Goal: Task Accomplishment & Management: Use online tool/utility

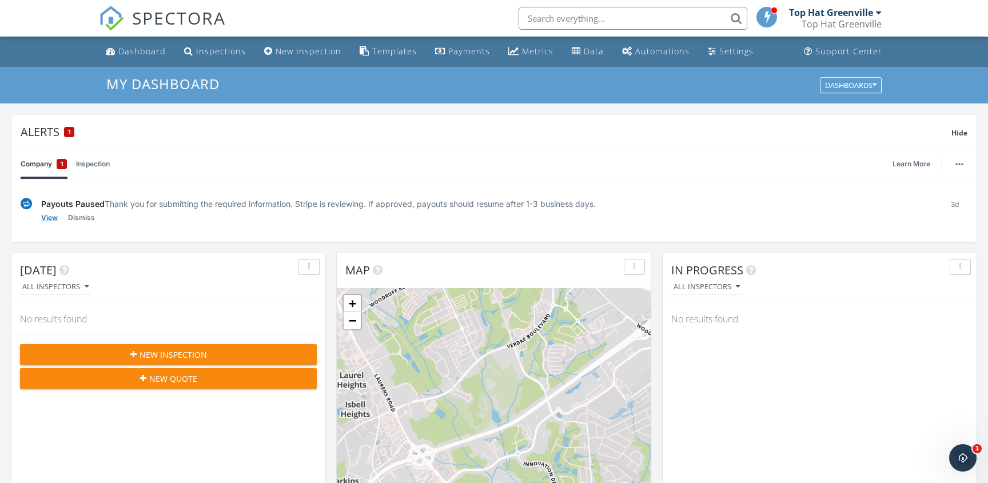
click at [54, 218] on link "View" at bounding box center [49, 217] width 17 height 11
click at [42, 217] on link "View" at bounding box center [49, 217] width 17 height 11
click at [387, 46] on div "Templates" at bounding box center [394, 51] width 45 height 11
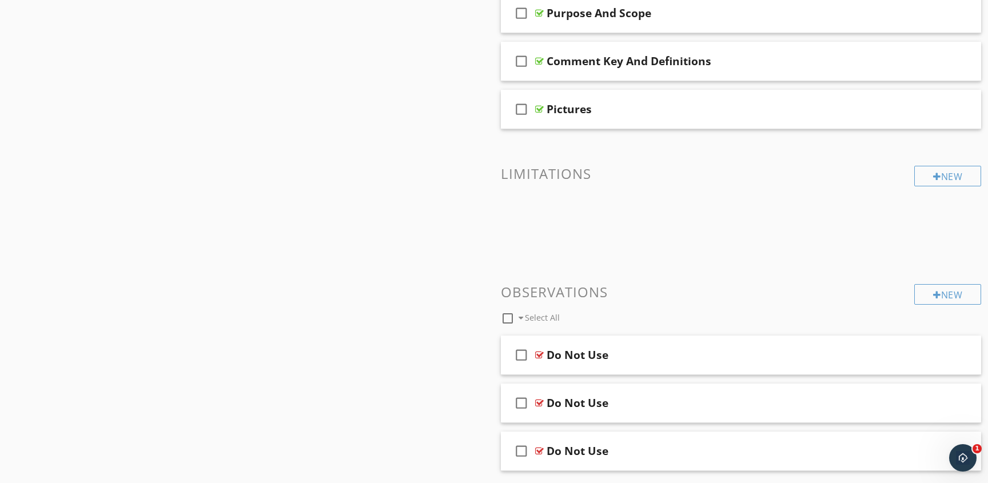
scroll to position [621, 0]
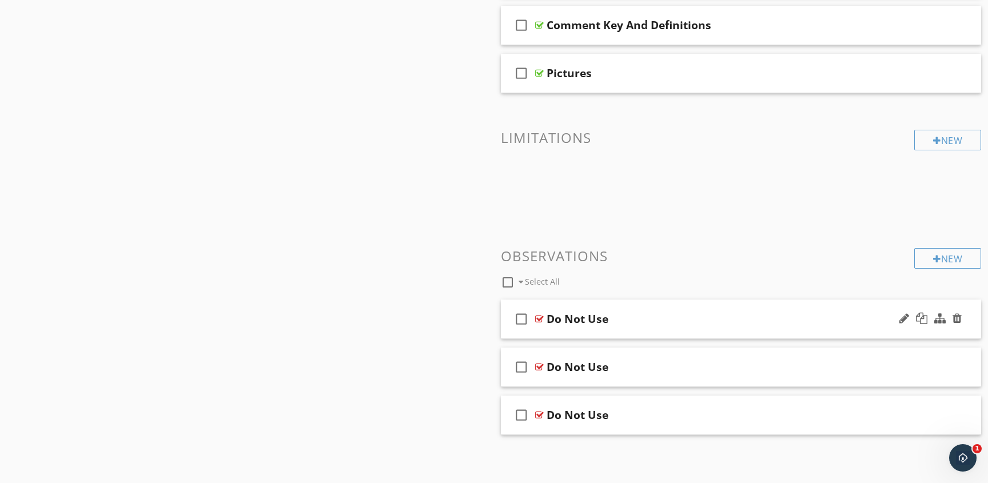
click at [628, 314] on div "Do Not Use" at bounding box center [718, 319] width 343 height 14
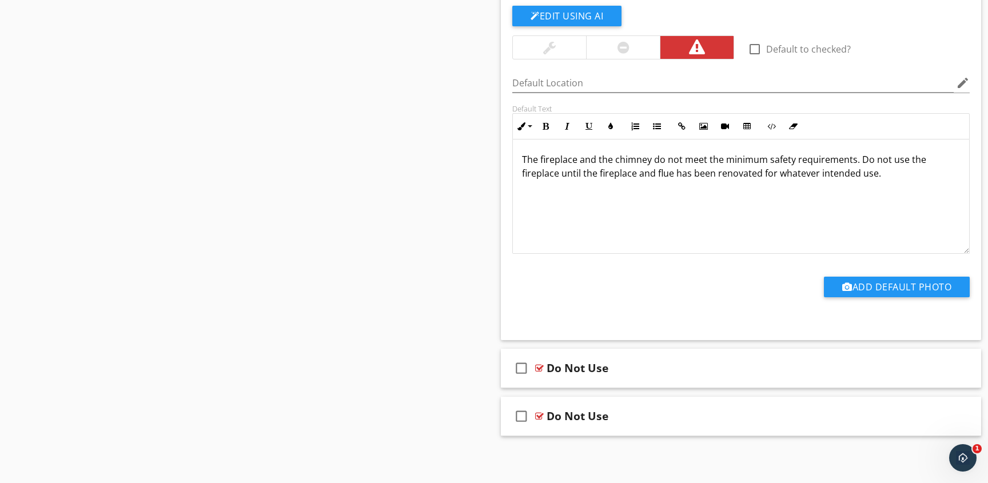
scroll to position [967, 0]
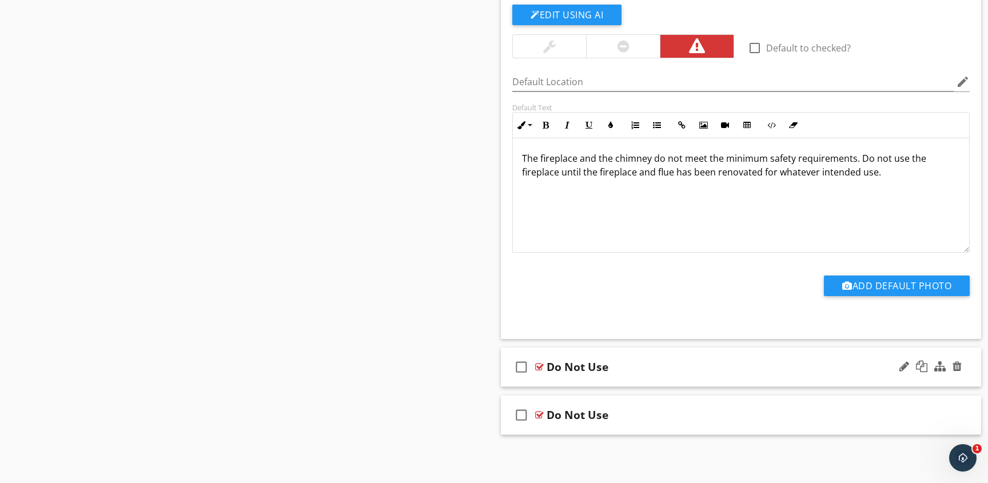
click at [698, 370] on div "Do Not Use" at bounding box center [718, 367] width 343 height 14
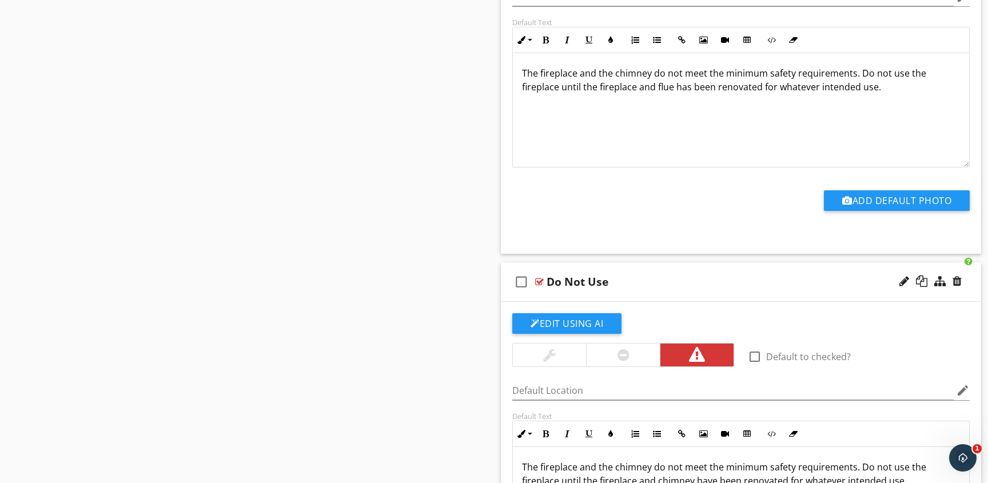
scroll to position [1053, 0]
click at [958, 280] on div at bounding box center [957, 280] width 9 height 11
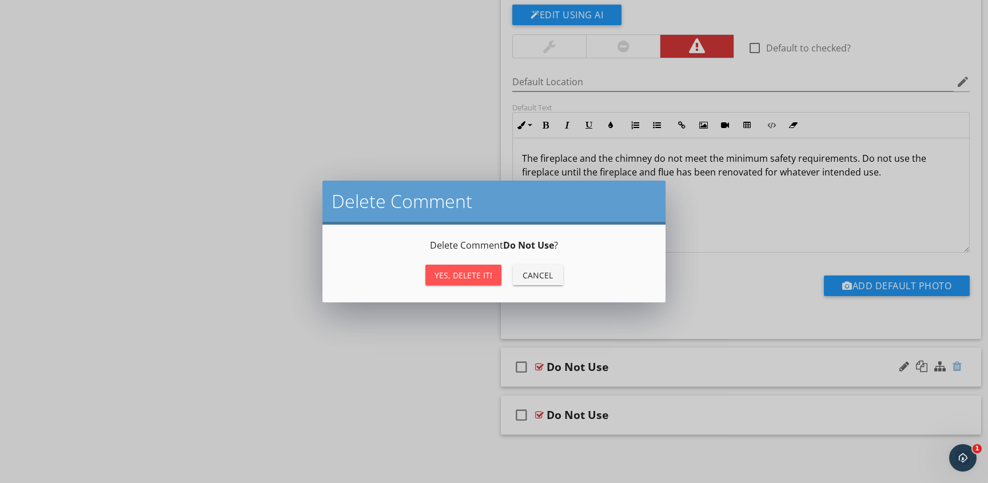
scroll to position [967, 0]
click at [458, 276] on div "Yes, Delete it!" at bounding box center [464, 275] width 58 height 12
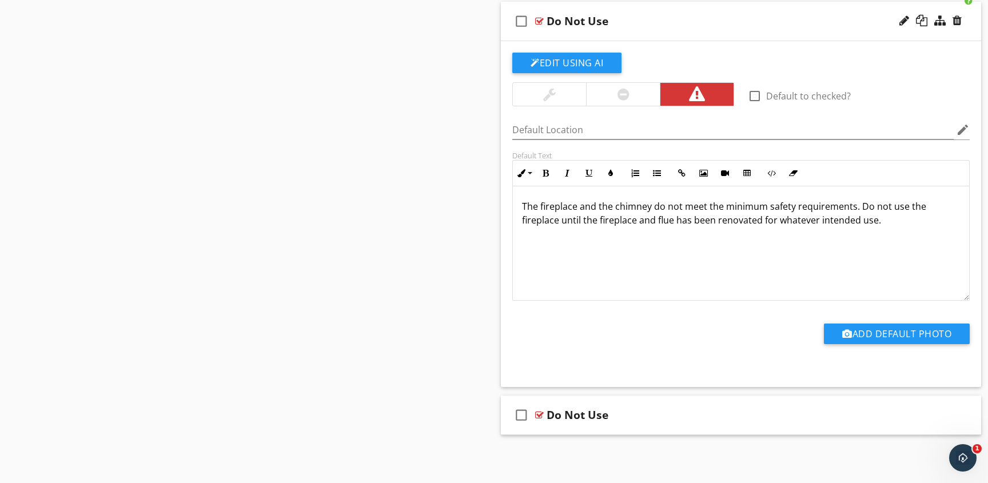
scroll to position [919, 0]
click at [806, 409] on div "Do Not Use" at bounding box center [718, 415] width 343 height 14
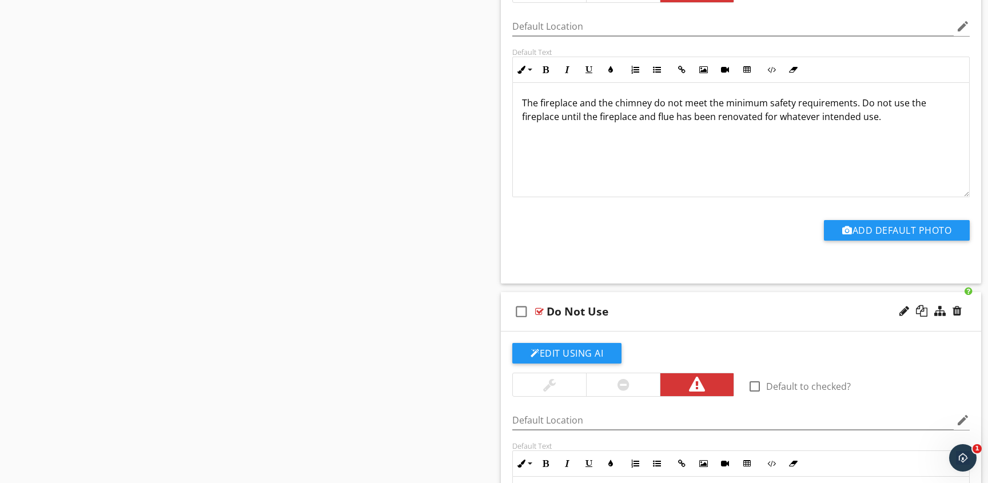
scroll to position [1017, 0]
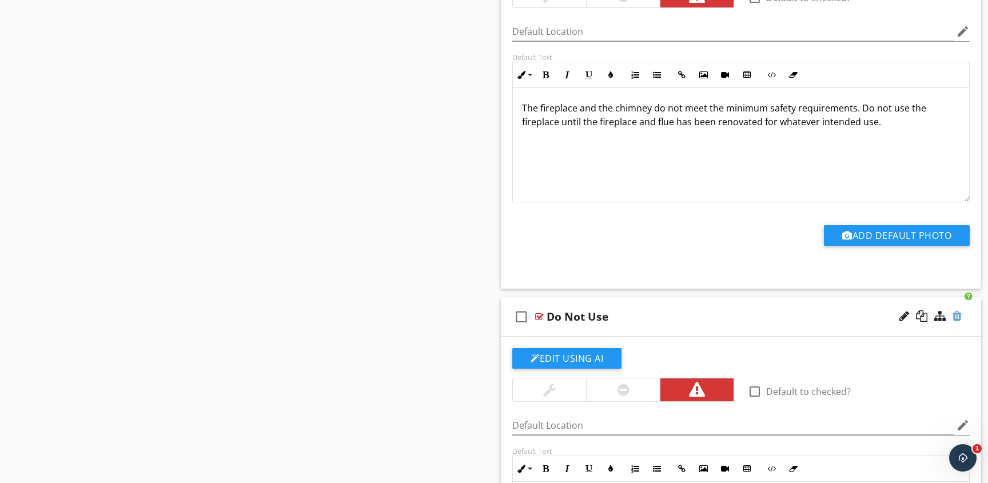
click at [955, 314] on div at bounding box center [957, 315] width 9 height 11
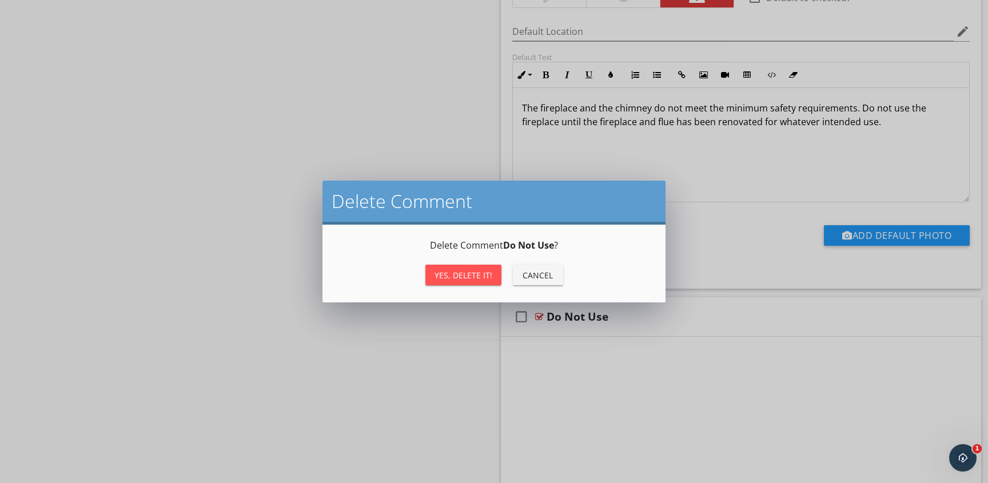
scroll to position [919, 0]
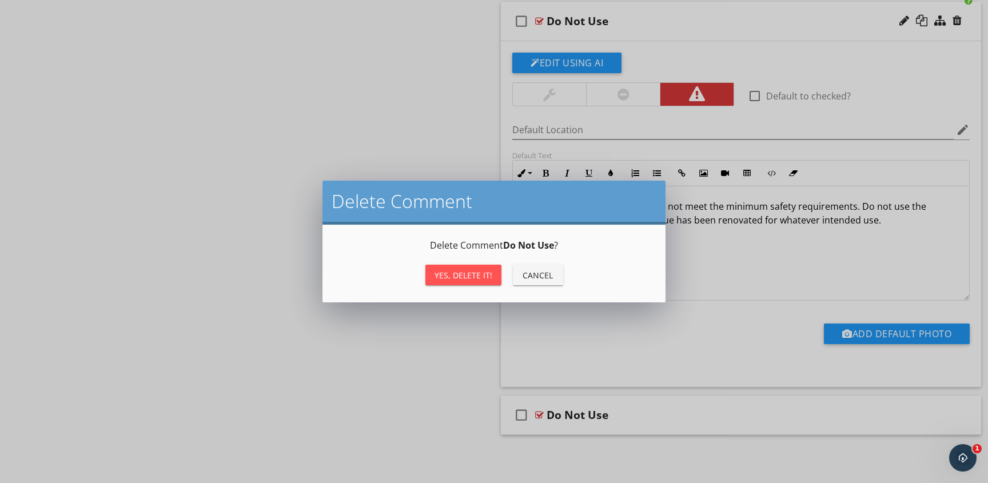
click at [452, 278] on div "Yes, Delete it!" at bounding box center [464, 275] width 58 height 12
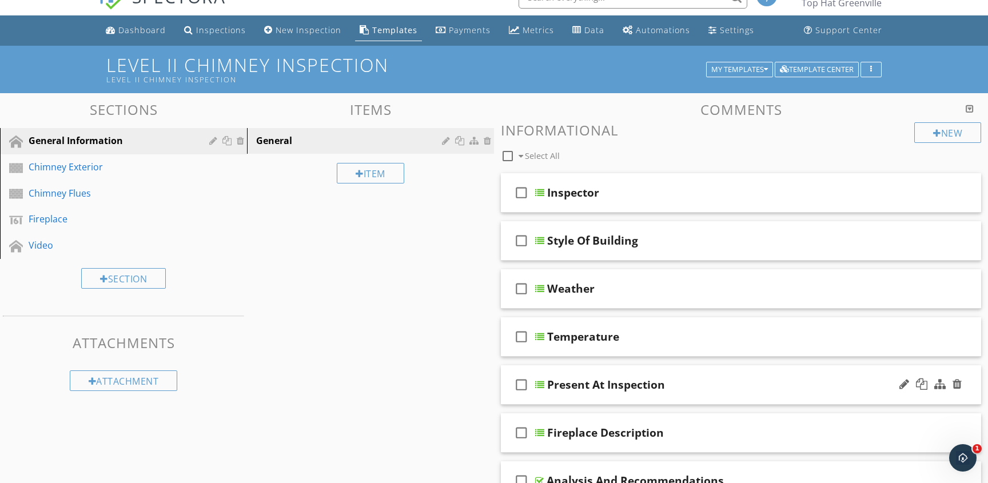
scroll to position [0, 0]
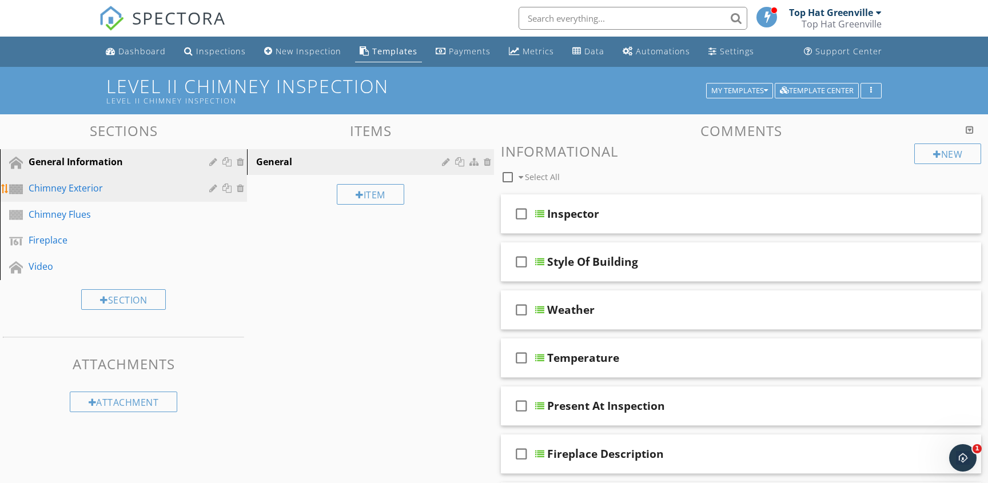
click at [92, 184] on div "Chimney Exterior" at bounding box center [111, 188] width 164 height 14
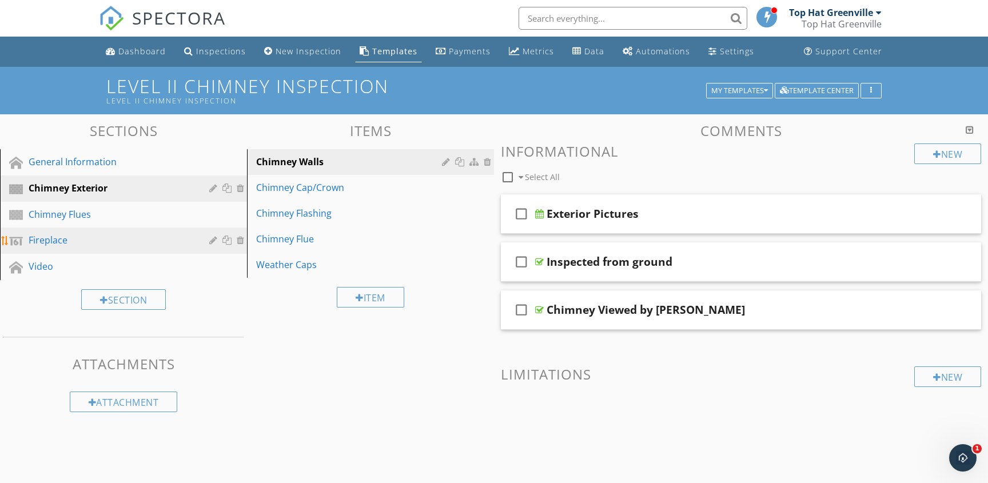
click at [47, 238] on div "Fireplace" at bounding box center [111, 240] width 164 height 14
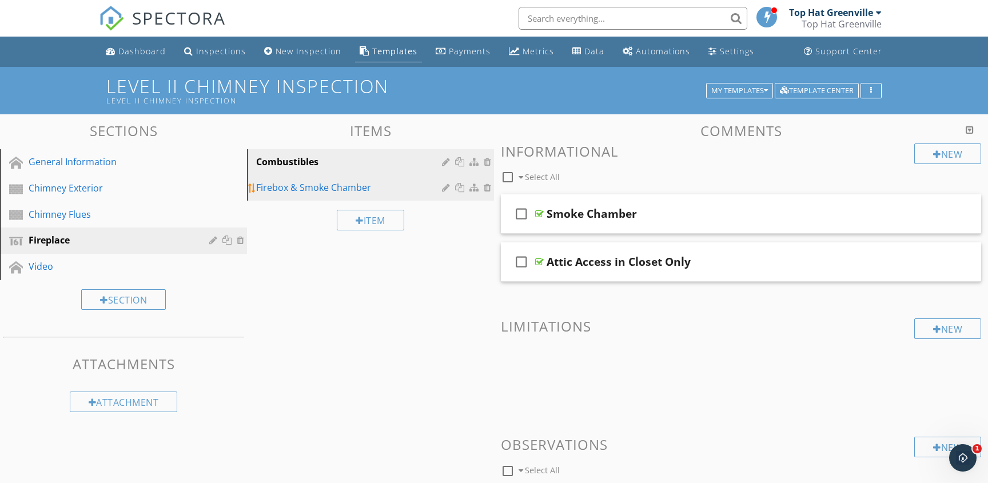
click at [287, 188] on div "Firebox & Smoke Chamber" at bounding box center [350, 188] width 189 height 14
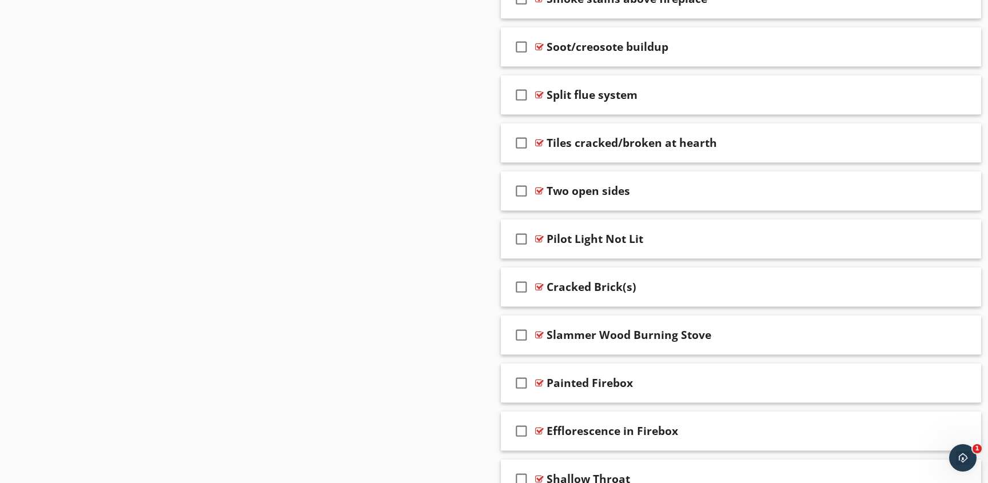
scroll to position [2000, 0]
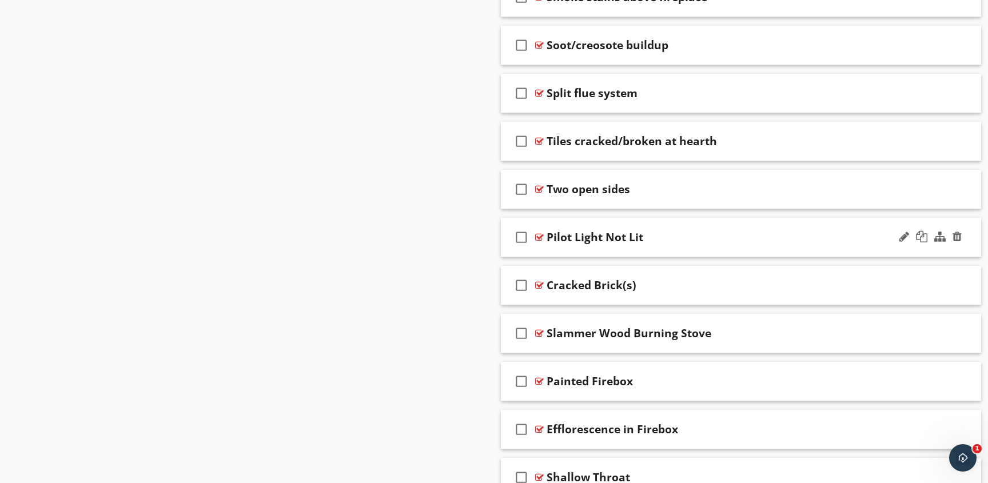
click at [682, 231] on div "Pilot Light Not Lit" at bounding box center [718, 237] width 343 height 14
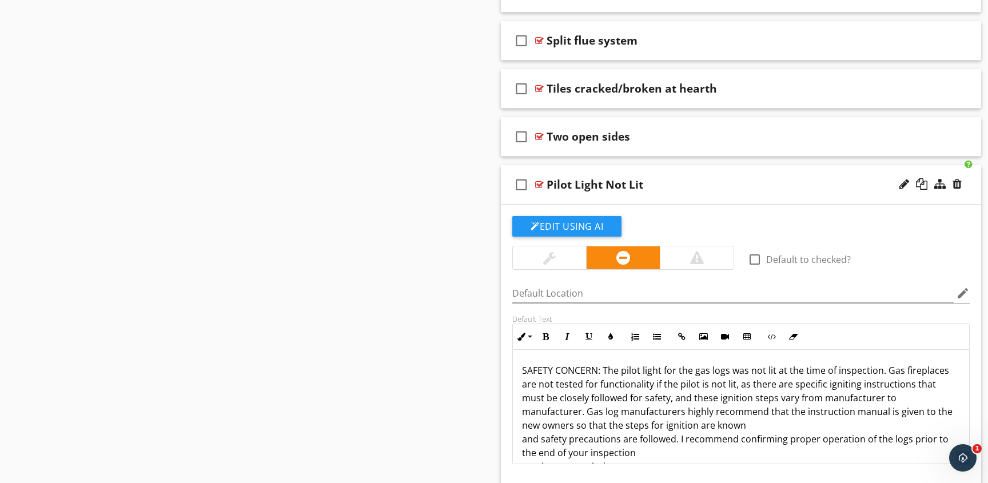
scroll to position [2057, 0]
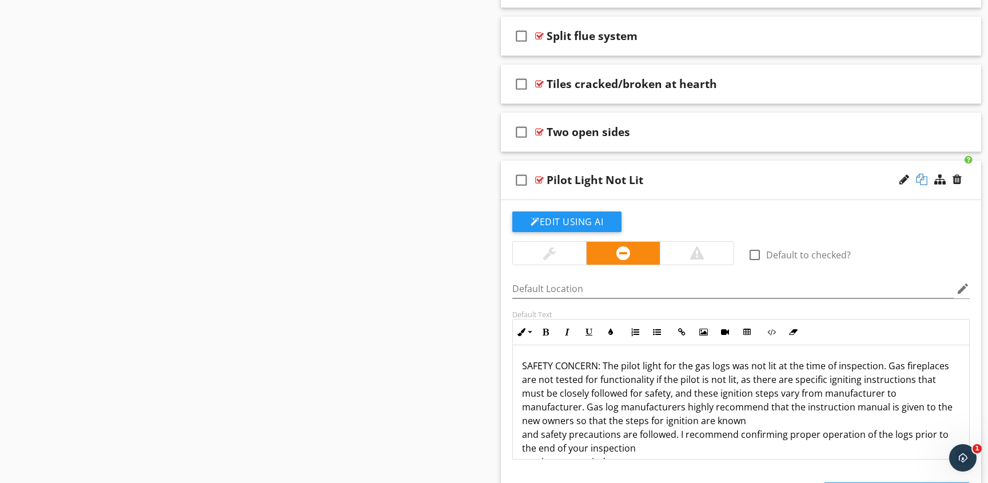
click at [926, 181] on div at bounding box center [921, 179] width 11 height 11
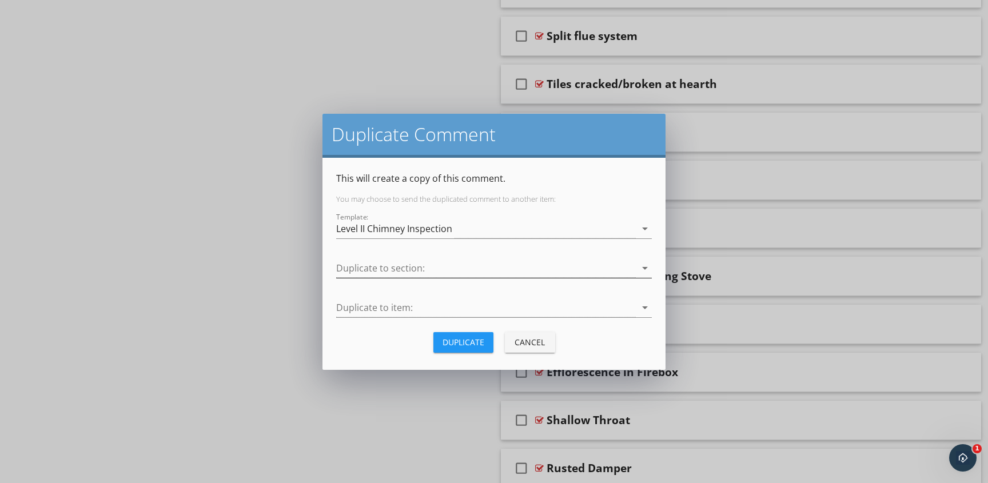
click at [413, 269] on div at bounding box center [486, 268] width 300 height 19
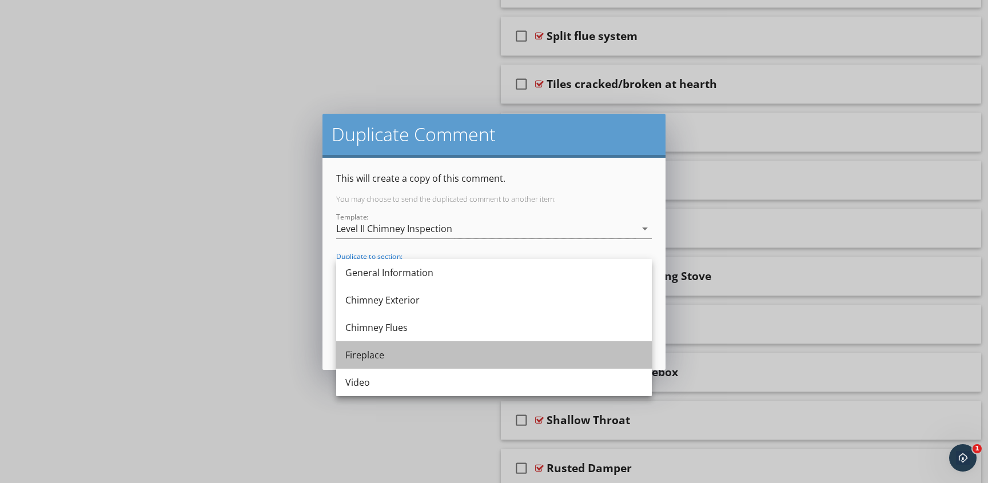
click at [383, 359] on div "Fireplace" at bounding box center [493, 355] width 297 height 14
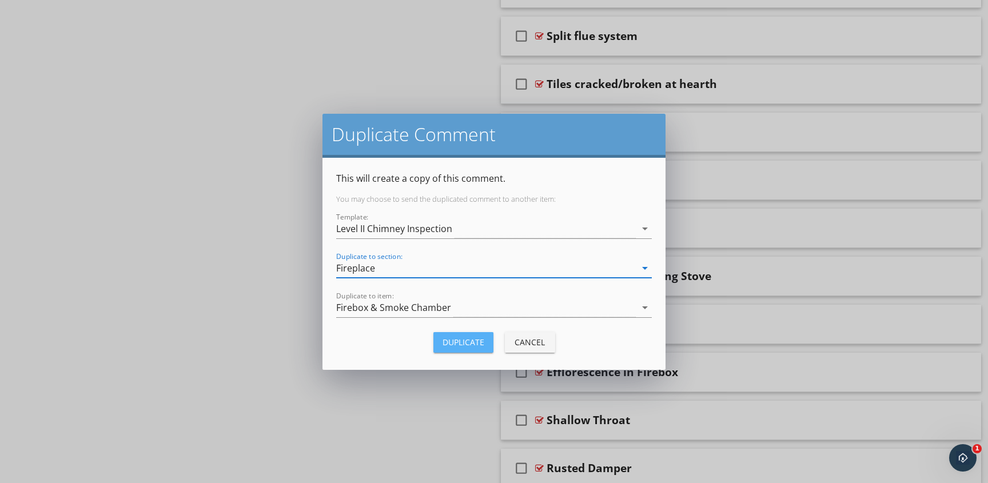
click at [462, 344] on div "Duplicate" at bounding box center [464, 342] width 42 height 12
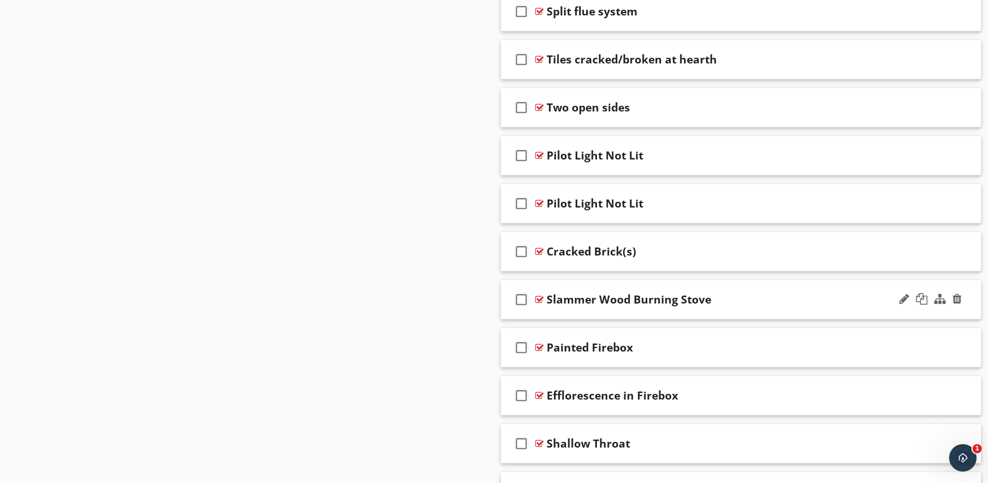
scroll to position [2082, 0]
click at [905, 202] on div at bounding box center [904, 201] width 10 height 11
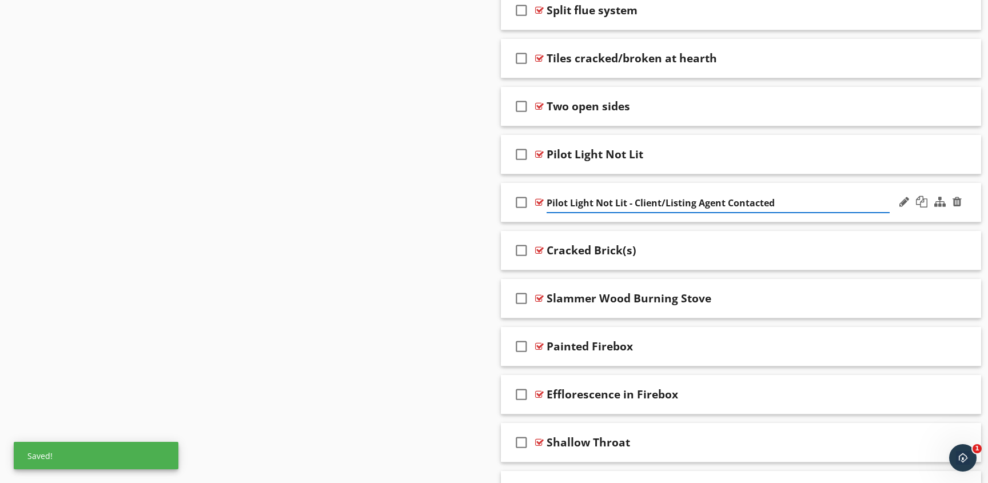
type input "Pilot Light Not Lit - Client/Listing Agent Contacted"
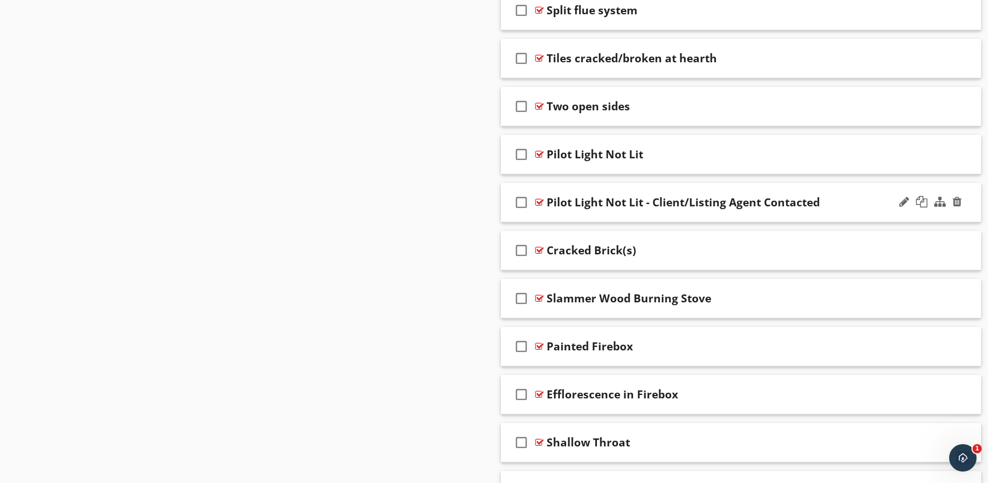
click at [839, 202] on div "Pilot Light Not Lit - Client/Listing Agent Contacted" at bounding box center [718, 203] width 343 height 14
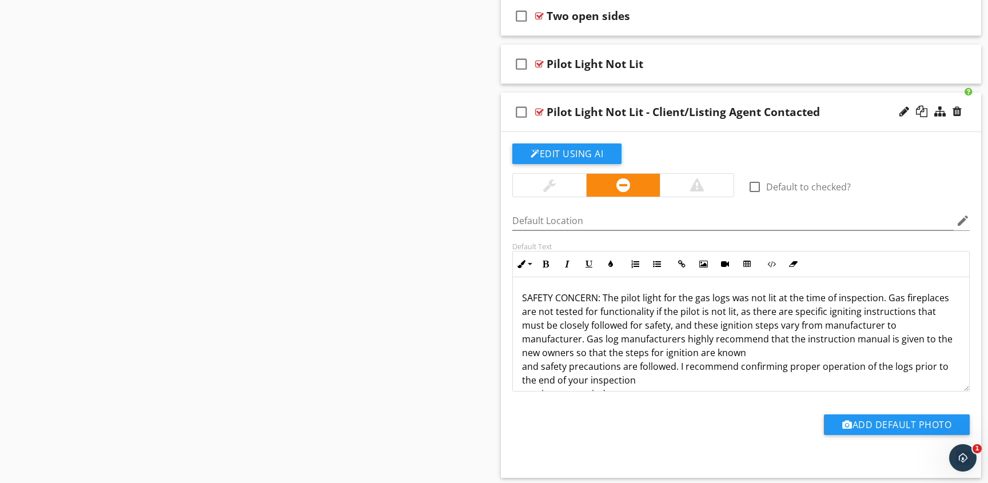
scroll to position [2181, 0]
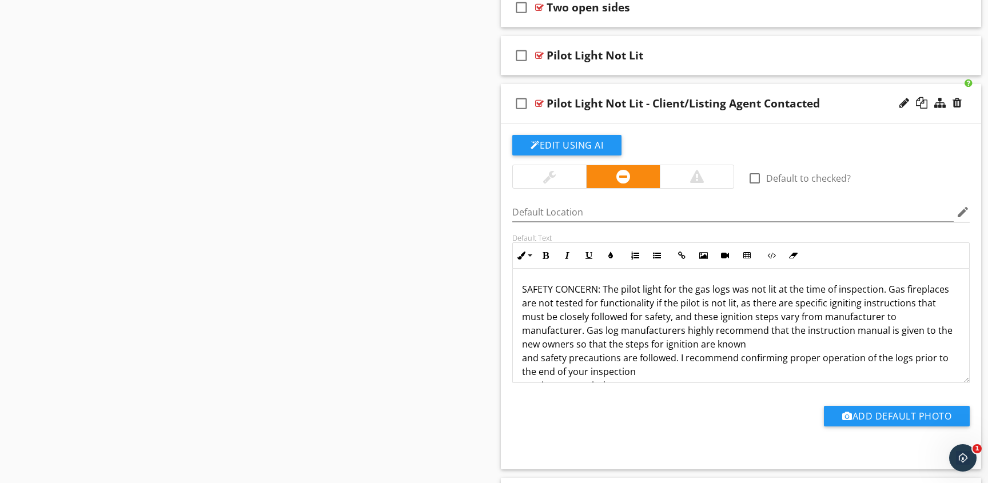
click at [599, 285] on p "SAFETY CONCERN: The pilot light for the gas logs was not lit at the time of ins…" at bounding box center [741, 337] width 438 height 110
drag, startPoint x: 603, startPoint y: 285, endPoint x: 537, endPoint y: 280, distance: 66.0
click at [520, 286] on div "SAFETY CONCERN: The pilot light for the gas logs was not lit at the time of ins…" at bounding box center [741, 337] width 456 height 137
click at [699, 176] on div at bounding box center [697, 177] width 14 height 14
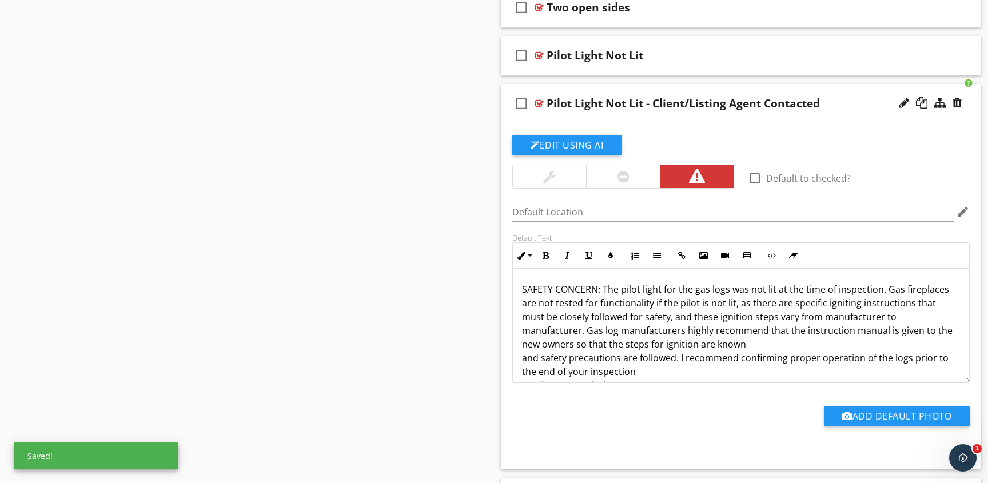
click at [600, 289] on p "SAFETY CONCERN: The pilot light for the gas logs was not lit at the time of ins…" at bounding box center [741, 337] width 438 height 110
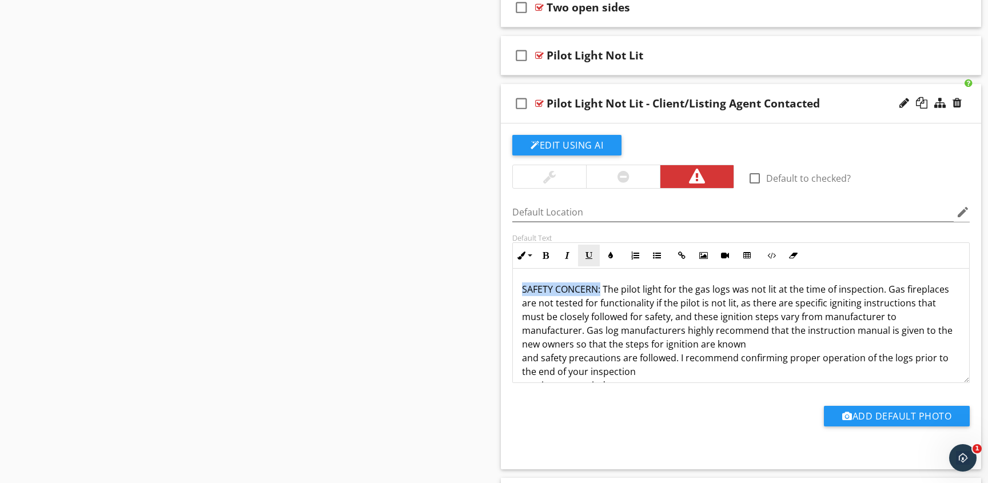
drag, startPoint x: 600, startPoint y: 289, endPoint x: 582, endPoint y: 261, distance: 33.0
click at [520, 291] on div "SAFETY CONCERN: The pilot light for the gas logs was not lit at the time of ins…" at bounding box center [741, 337] width 456 height 137
click at [612, 254] on icon "button" at bounding box center [611, 256] width 8 height 8
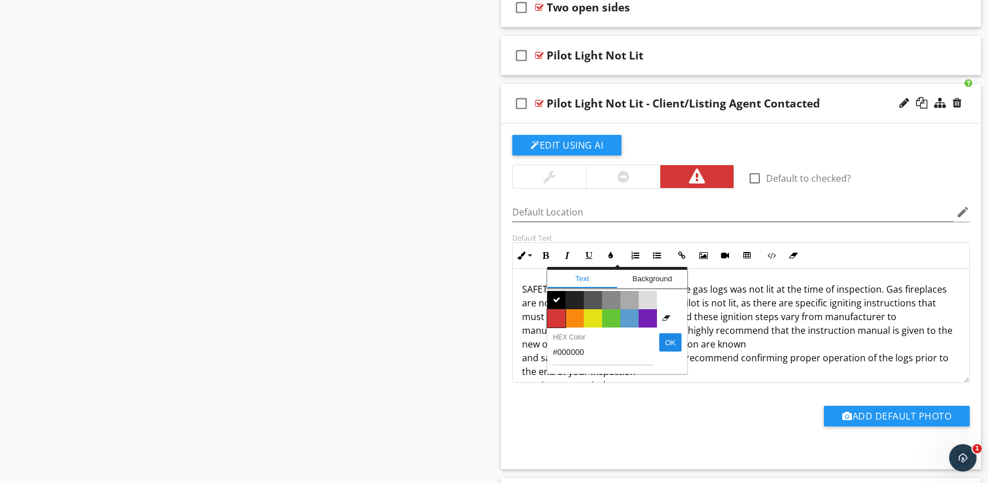
click at [556, 318] on span "Color #d53636" at bounding box center [556, 318] width 18 height 18
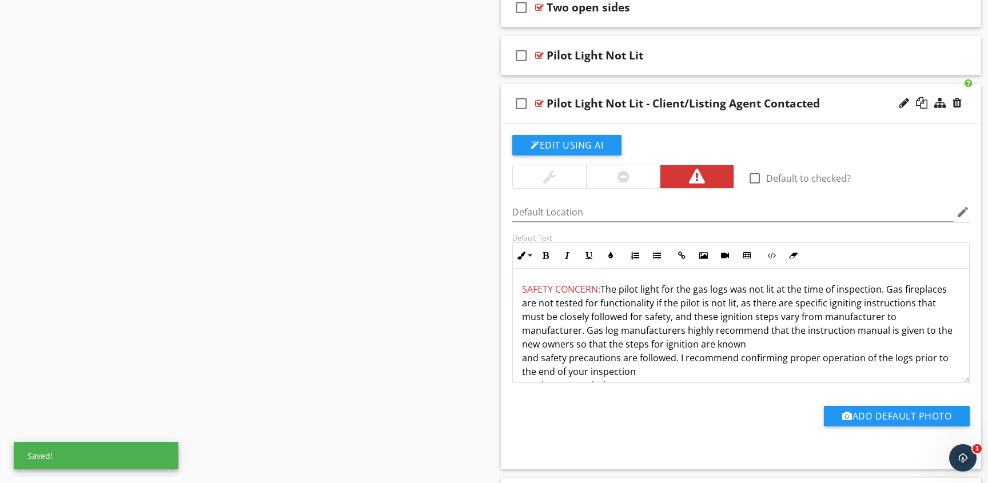
click at [533, 358] on p "SAFETY CONCERN: The pilot light for the gas logs was not lit at the time of ins…" at bounding box center [741, 337] width 438 height 110
click at [524, 356] on p "SAFETY CONCERN: The pilot light for the gas logs was not lit at the time of ins…" at bounding box center [741, 337] width 438 height 110
click at [521, 371] on div "SAFETY CONCERN: The pilot light for the gas logs was not lit at the time of ins…" at bounding box center [741, 331] width 456 height 124
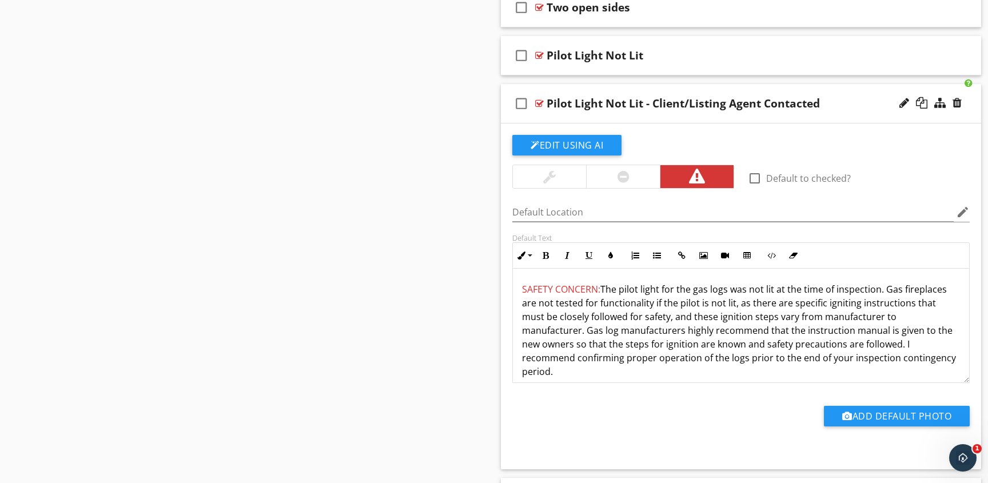
click at [843, 359] on p "SAFETY CONCERN: The pilot light for the gas logs was not lit at the time of ins…" at bounding box center [741, 330] width 438 height 96
click at [935, 317] on p "SAFETY CONCERN: The pilot light for the gas logs was not lit at the time of ins…" at bounding box center [741, 330] width 438 height 96
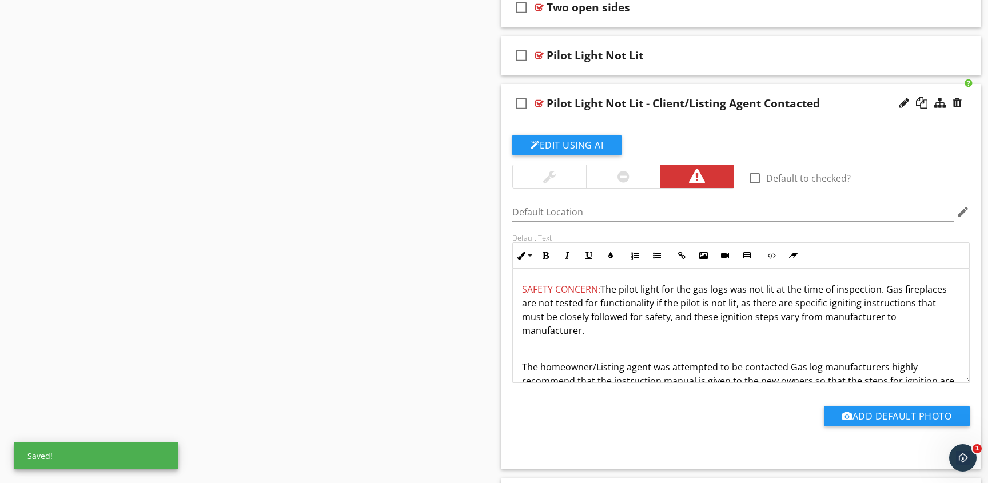
click at [527, 342] on p at bounding box center [741, 349] width 438 height 14
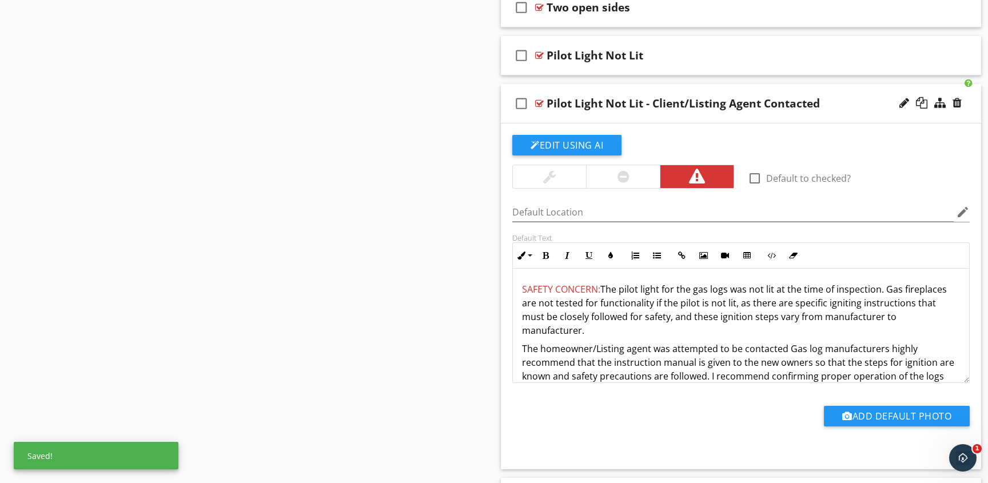
click at [787, 342] on p "The homeowner/Listing agent was attempted to be contacted Gas log manufacturers…" at bounding box center [741, 369] width 438 height 55
click at [543, 342] on p "The homeowner/Listing agent was attempted to be contacted" at bounding box center [741, 349] width 438 height 14
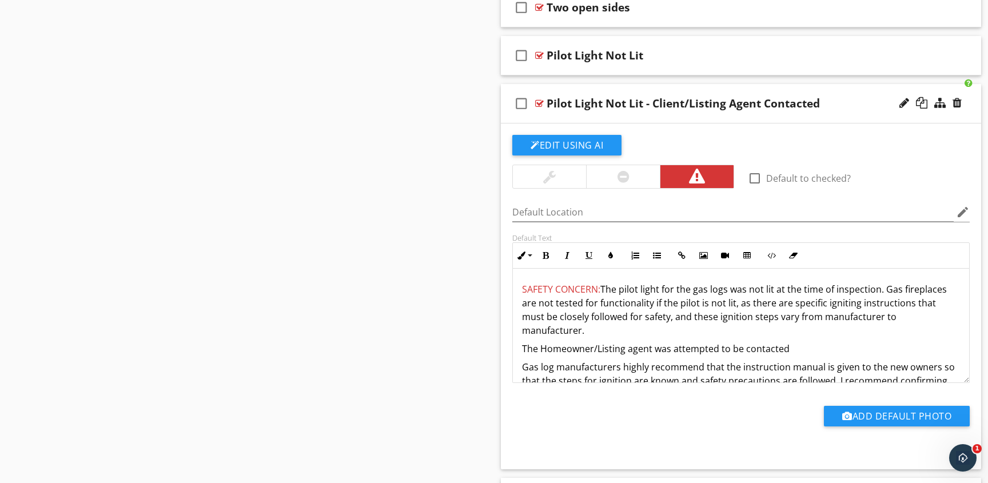
scroll to position [2181, 0]
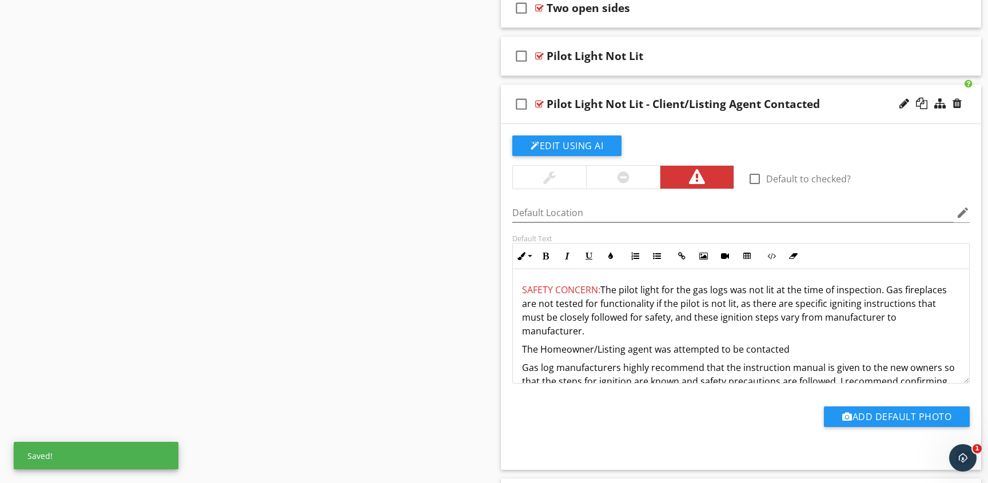
click at [686, 105] on div "Pilot Light Not Lit - Client/Listing Agent Contacted" at bounding box center [683, 104] width 273 height 14
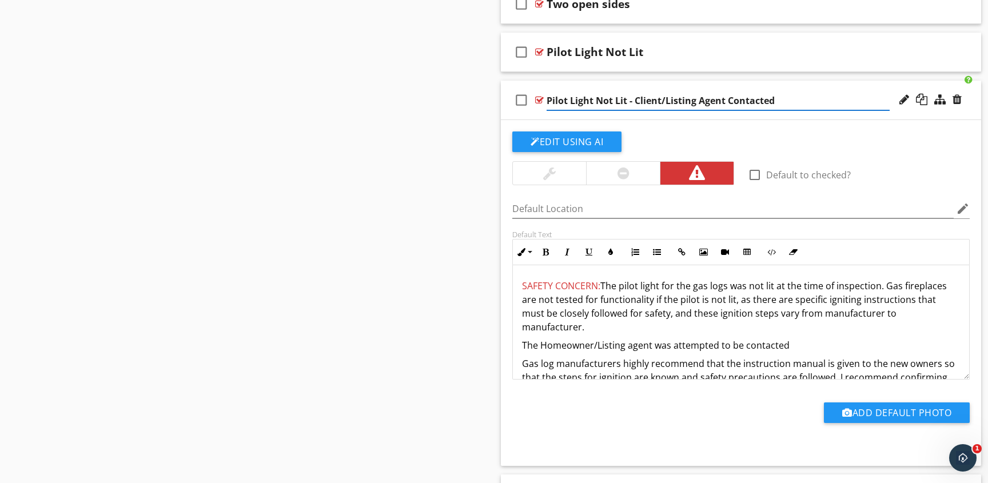
scroll to position [2185, 0]
click at [803, 98] on input "Pilot Light Not Lit - Homeowner/Listing Agent Contacted" at bounding box center [718, 100] width 343 height 19
type input "Pilot Light Not Lit - Homeowner/Listing Agent Contact Attempted"
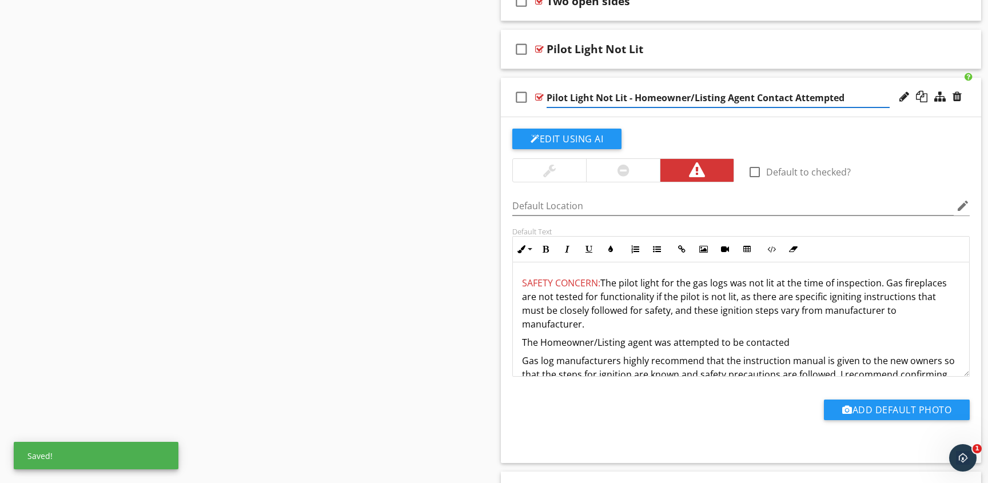
scroll to position [2189, 0]
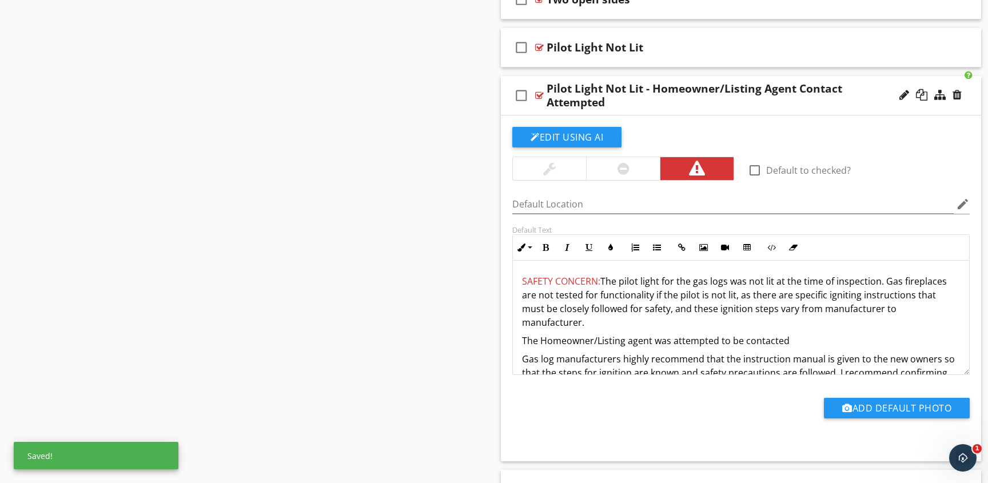
drag, startPoint x: 787, startPoint y: 325, endPoint x: 655, endPoint y: 323, distance: 132.7
click at [655, 334] on p "The Homeowner/Listing agent was attempted to be contacted" at bounding box center [741, 341] width 438 height 14
click at [541, 334] on p "The Homeowner/Listing agent" at bounding box center [741, 341] width 438 height 14
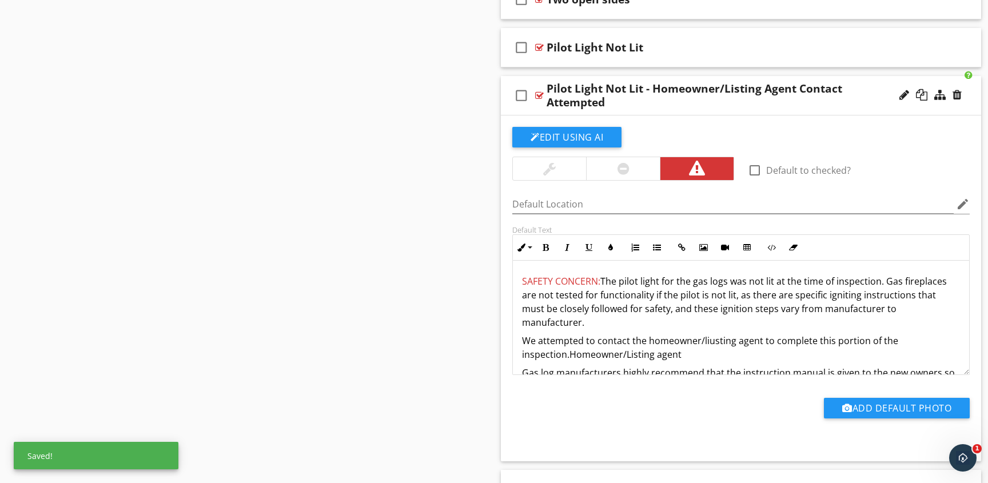
click at [712, 334] on p "We attempted to contact the homeowner/liusting agent to complete this portion o…" at bounding box center [741, 347] width 438 height 27
drag, startPoint x: 680, startPoint y: 341, endPoint x: 568, endPoint y: 343, distance: 111.5
click at [568, 343] on p "We attempted to contact the homeowner/listing agent to complete this portion of…" at bounding box center [741, 347] width 438 height 27
click at [680, 343] on p "We attempted to contact the homeowner/listing agent to complete this portion of…" at bounding box center [741, 347] width 438 height 27
click at [715, 339] on p "We attempted to contact the homeowner/listing agent to complete this portion of…" at bounding box center [741, 347] width 438 height 27
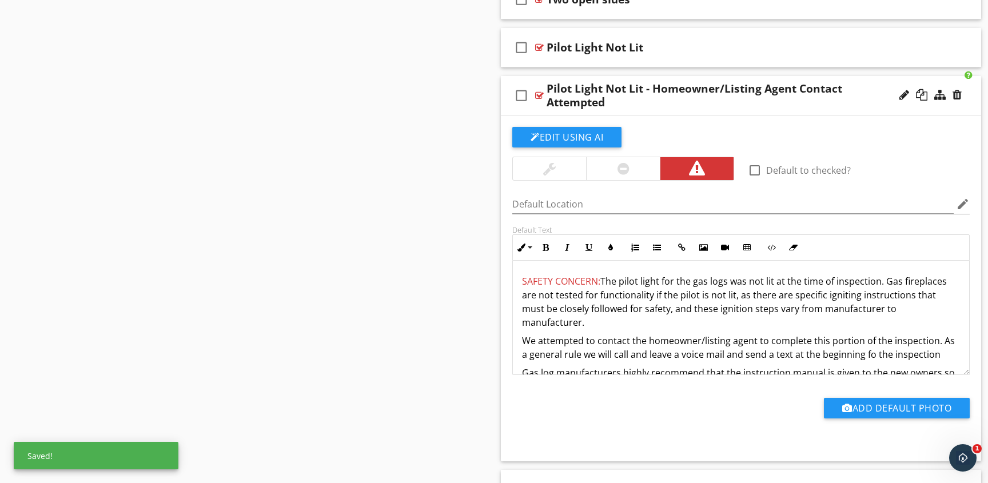
click at [930, 337] on p "We attempted to contact the homeowner/listing agent to complete this portion of…" at bounding box center [741, 347] width 438 height 27
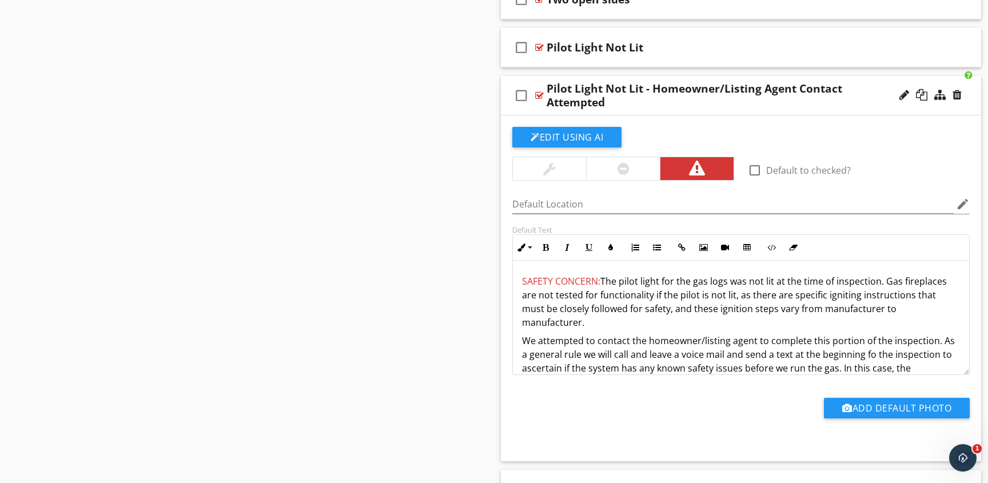
scroll to position [14, 0]
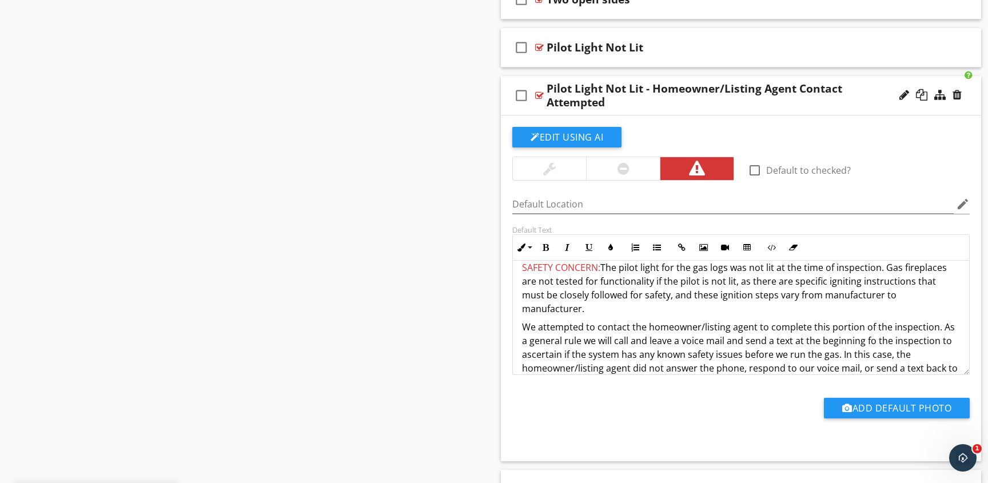
click at [599, 372] on p "We attempted to contact the homeowner/listing agent to complete this portion of…" at bounding box center [741, 354] width 438 height 69
click at [649, 368] on p "We attempted to contact the homeowner/listing agent to complete this portion of…" at bounding box center [741, 354] width 438 height 69
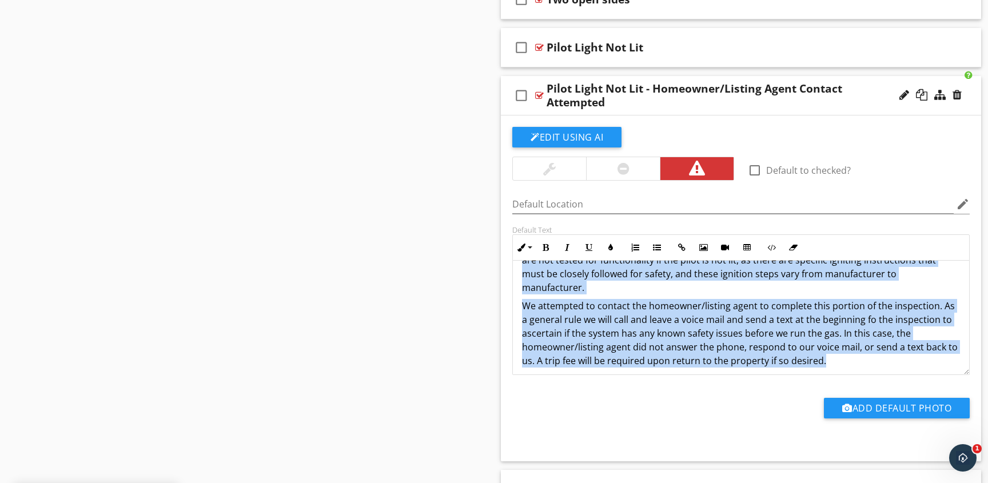
scroll to position [0, 0]
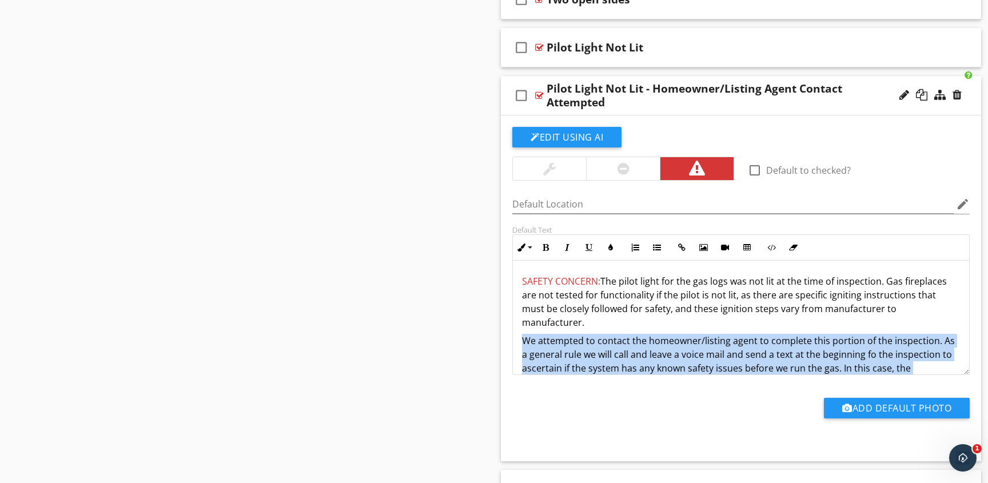
drag, startPoint x: 822, startPoint y: 368, endPoint x: 522, endPoint y: 325, distance: 303.2
click at [522, 334] on p "We attempted to contact the homeowner/listing agent to complete this portion of…" at bounding box center [741, 368] width 438 height 69
click at [547, 249] on icon "button" at bounding box center [545, 248] width 8 height 8
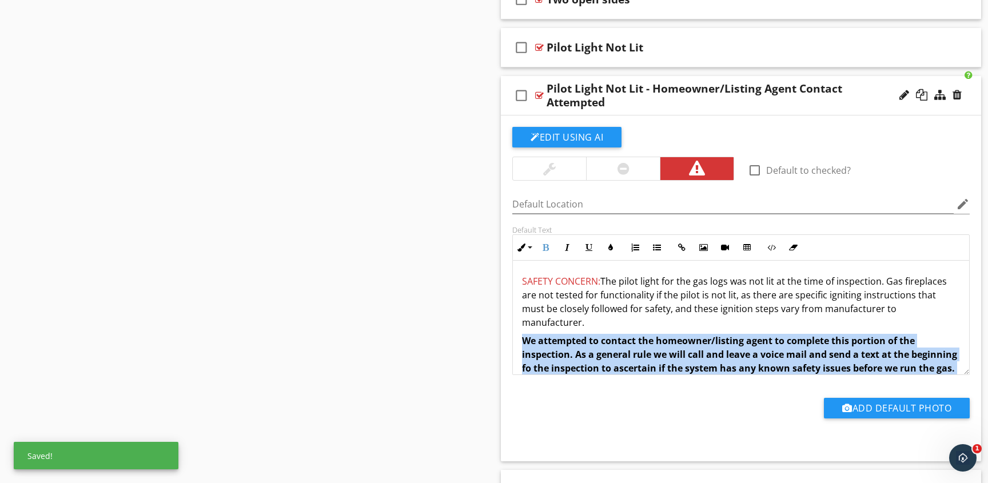
click at [955, 334] on p "We attempted to contact the homeowner/listing agent to complete this portion of…" at bounding box center [741, 368] width 438 height 69
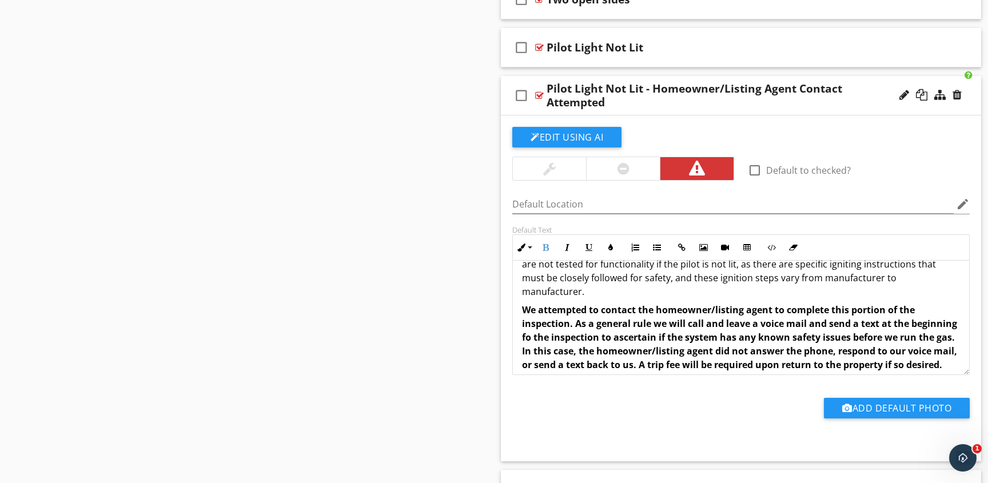
scroll to position [34, 0]
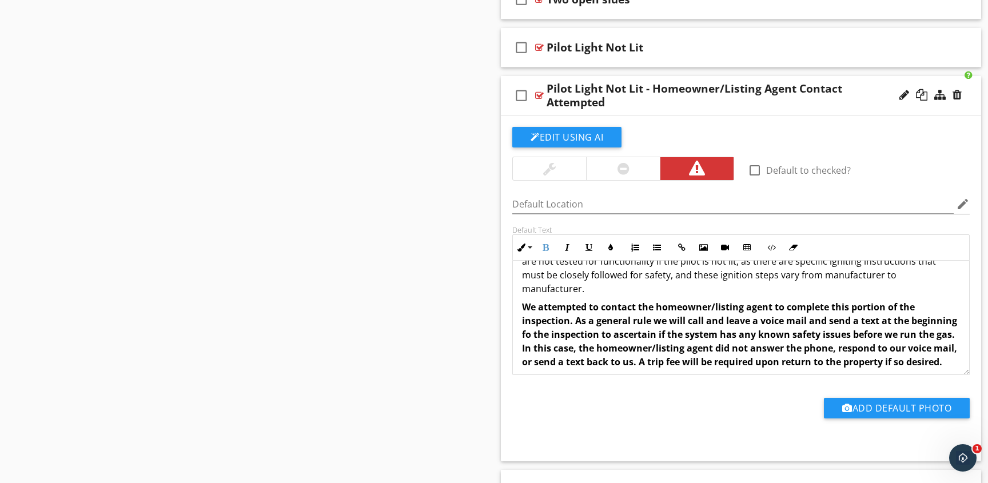
click at [651, 304] on strong "We attempted to contact the homeowner/listing agent to complete this portion of…" at bounding box center [739, 334] width 435 height 67
click at [687, 304] on strong "We attempted to contact the homeowner/listing agent to complete this portion of…" at bounding box center [739, 334] width 435 height 67
drag, startPoint x: 692, startPoint y: 305, endPoint x: 576, endPoint y: 303, distance: 116.1
click at [576, 303] on strong "We attempted to contact the homeowner/listing agent to complete this portion of…" at bounding box center [739, 334] width 435 height 67
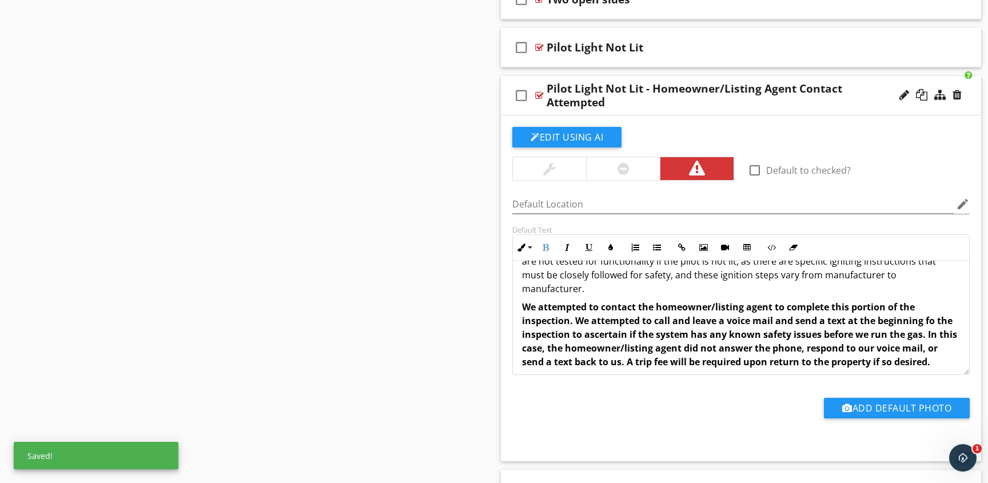
click at [693, 305] on strong "We attempted to contact the homeowner/listing agent to complete this portion of…" at bounding box center [739, 334] width 435 height 67
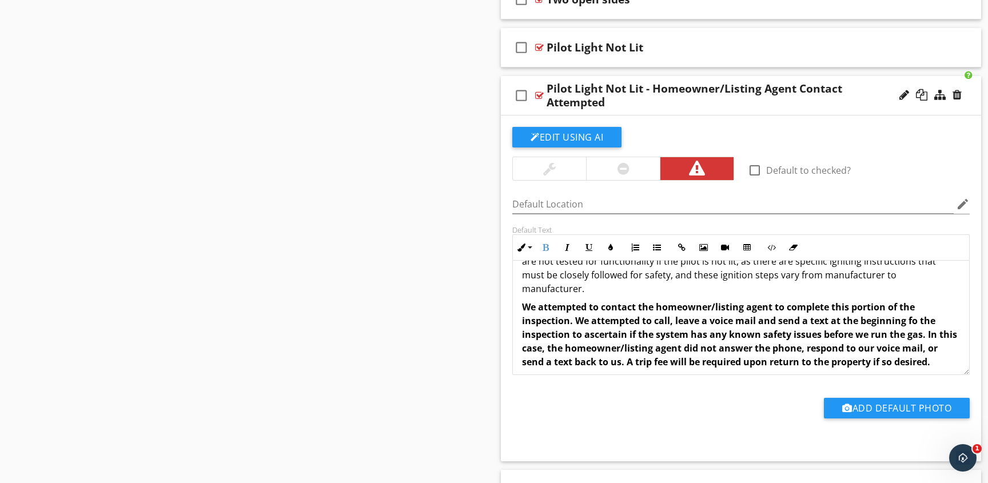
click at [700, 308] on strong "We attempted to contact the homeowner/listing agent to complete this portion of…" at bounding box center [739, 334] width 435 height 67
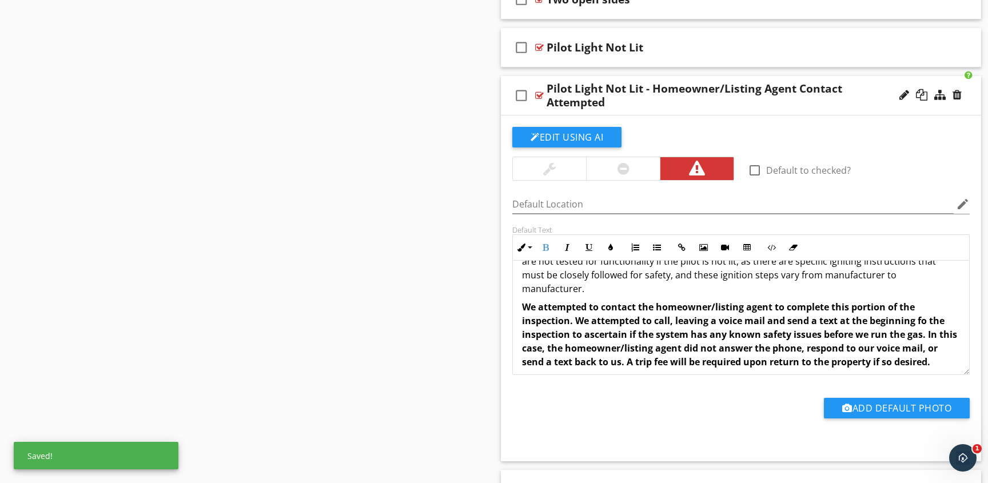
click at [767, 306] on strong "We attempted to contact the homeowner/listing agent to complete this portion of…" at bounding box center [739, 334] width 435 height 67
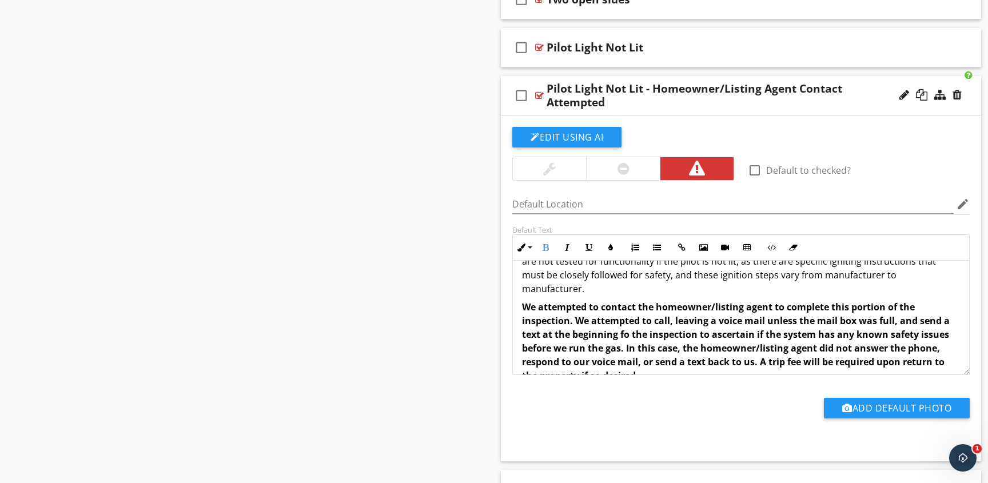
click at [939, 306] on strong "We attempted to contact the homeowner/listing agent to complete this portion of…" at bounding box center [736, 341] width 428 height 81
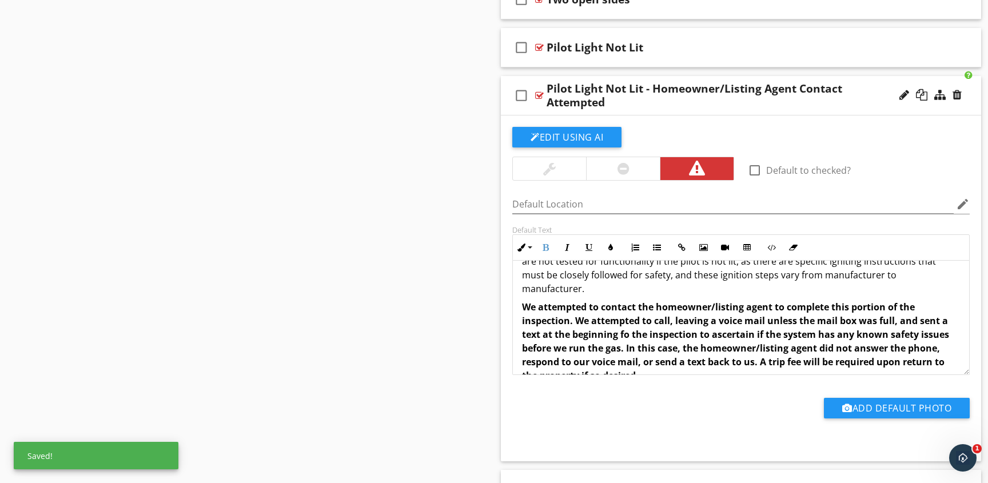
click at [628, 320] on strong "We attempted to contact the homeowner/listing agent to complete this portion of…" at bounding box center [735, 341] width 427 height 81
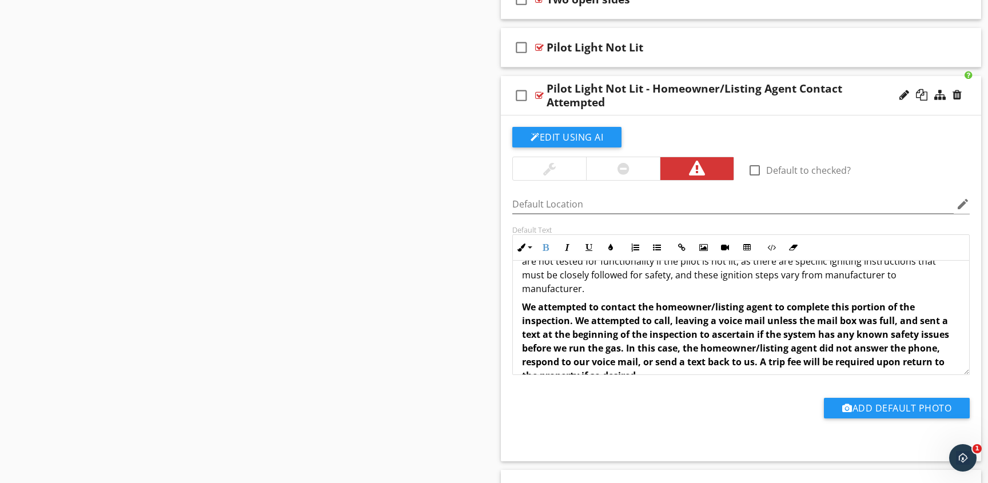
click at [571, 336] on strong "We attempted to contact the homeowner/listing agent to complete this portion of…" at bounding box center [735, 341] width 427 height 81
click at [672, 349] on strong "We attempted to contact the homeowner/listing agent to complete this portion of…" at bounding box center [737, 341] width 431 height 81
drag, startPoint x: 938, startPoint y: 347, endPoint x: 842, endPoint y: 344, distance: 96.7
click at [842, 344] on strong "We attempted to contact the homeowner/listing agent to complete this portion of…" at bounding box center [737, 341] width 431 height 81
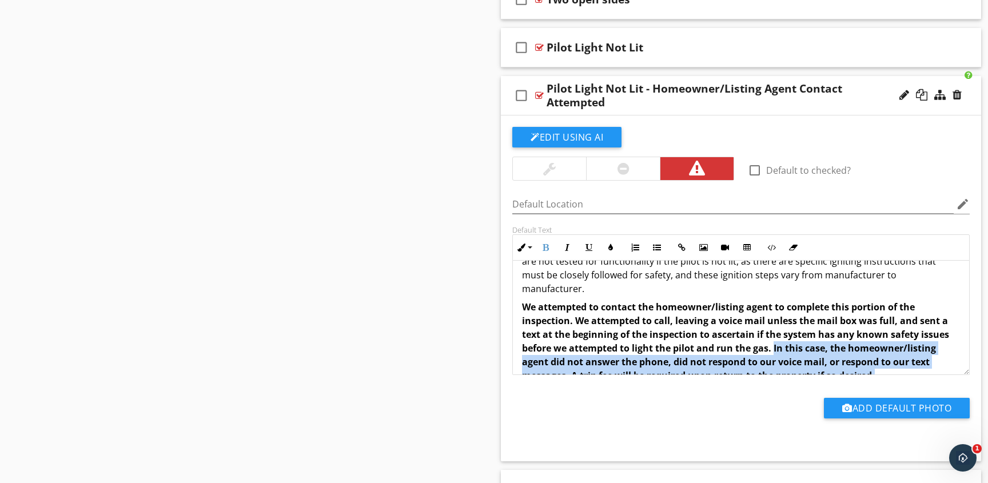
drag, startPoint x: 880, startPoint y: 362, endPoint x: 768, endPoint y: 325, distance: 117.4
click at [774, 333] on p "We attempted to contact the homeowner/listing agent to complete this portion of…" at bounding box center [741, 341] width 438 height 82
click at [569, 245] on icon "button" at bounding box center [567, 248] width 8 height 8
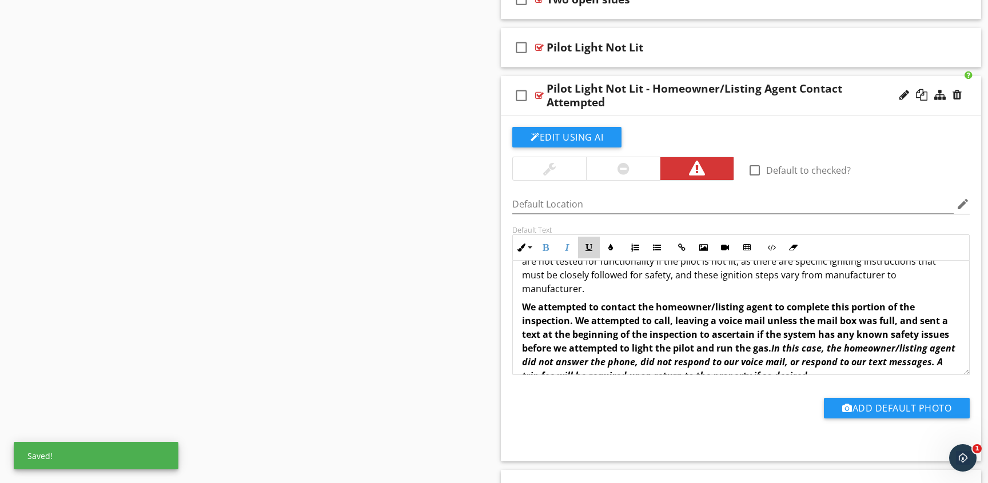
click at [591, 244] on icon "button" at bounding box center [589, 248] width 8 height 8
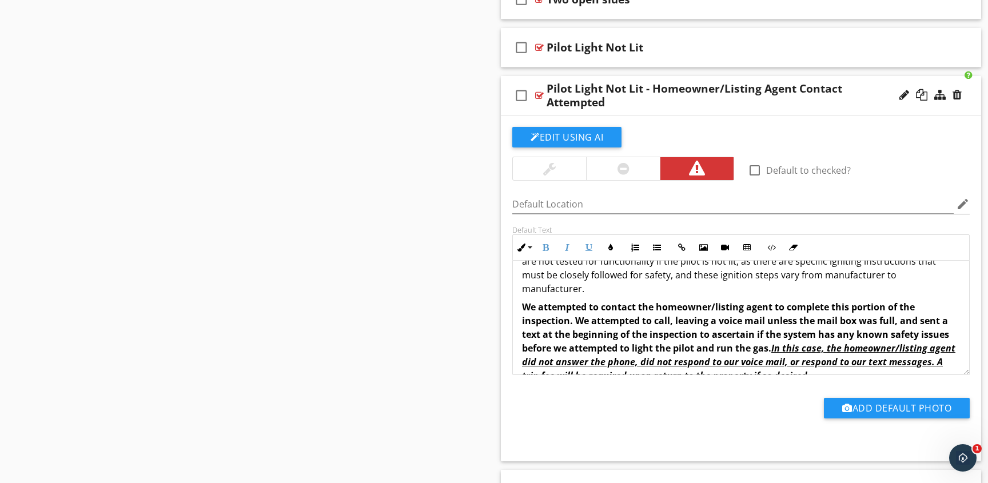
click at [829, 372] on div "SAFETY CONCERN: The pilot light for the gas logs was not lit at the time of ins…" at bounding box center [741, 341] width 456 height 229
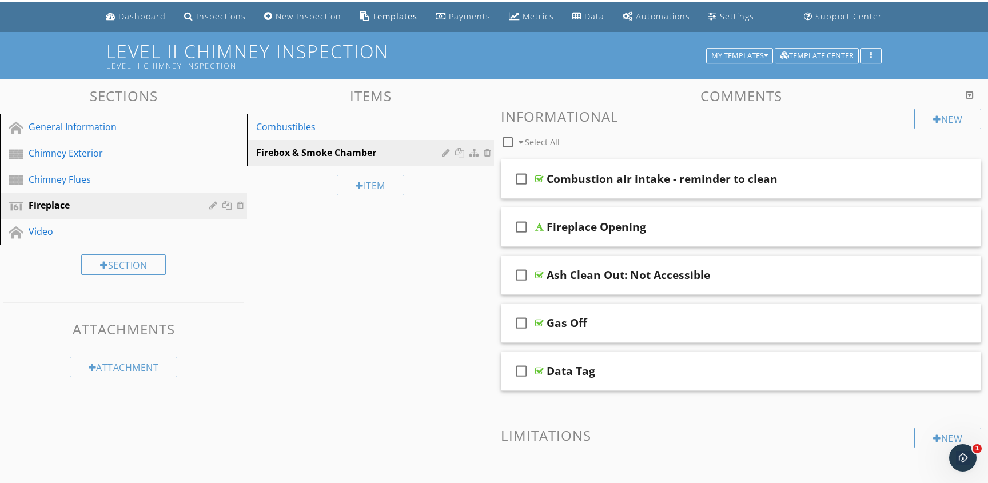
scroll to position [0, 0]
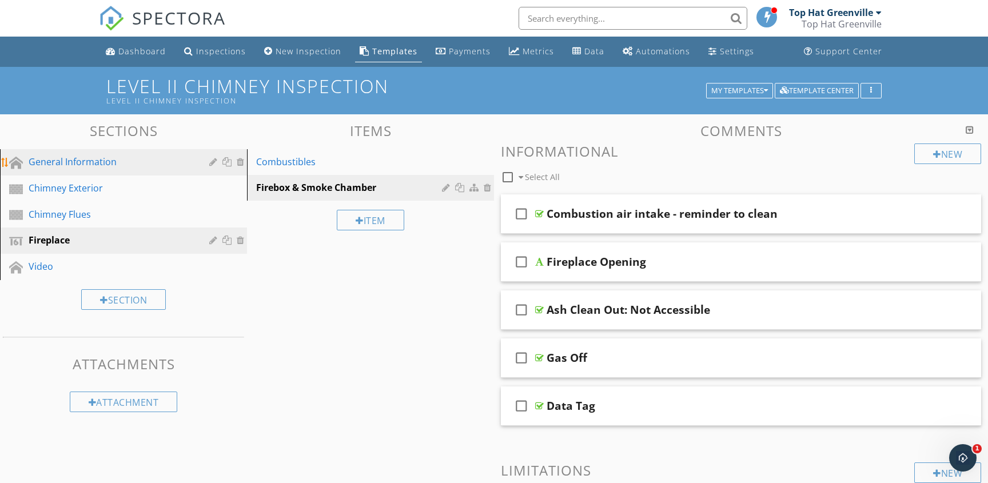
click at [96, 165] on div "General Information" at bounding box center [111, 162] width 164 height 14
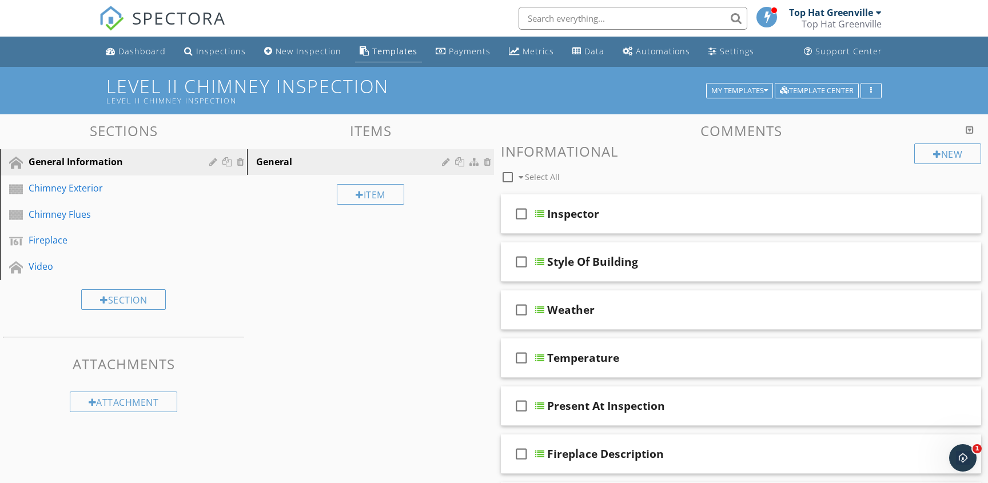
click at [873, 13] on div "Top Hat Greenville" at bounding box center [835, 12] width 93 height 11
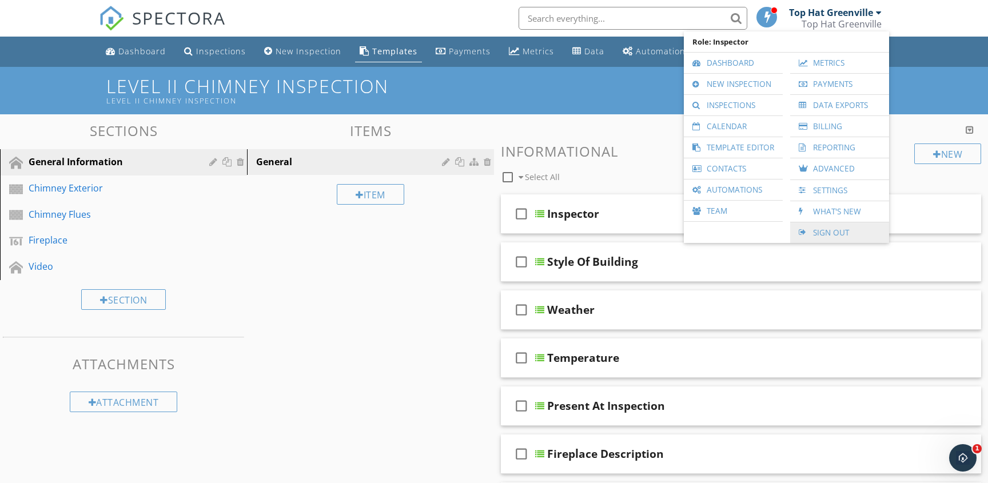
click at [849, 233] on link "Sign Out" at bounding box center [839, 232] width 87 height 21
